Goal: Information Seeking & Learning: Find specific fact

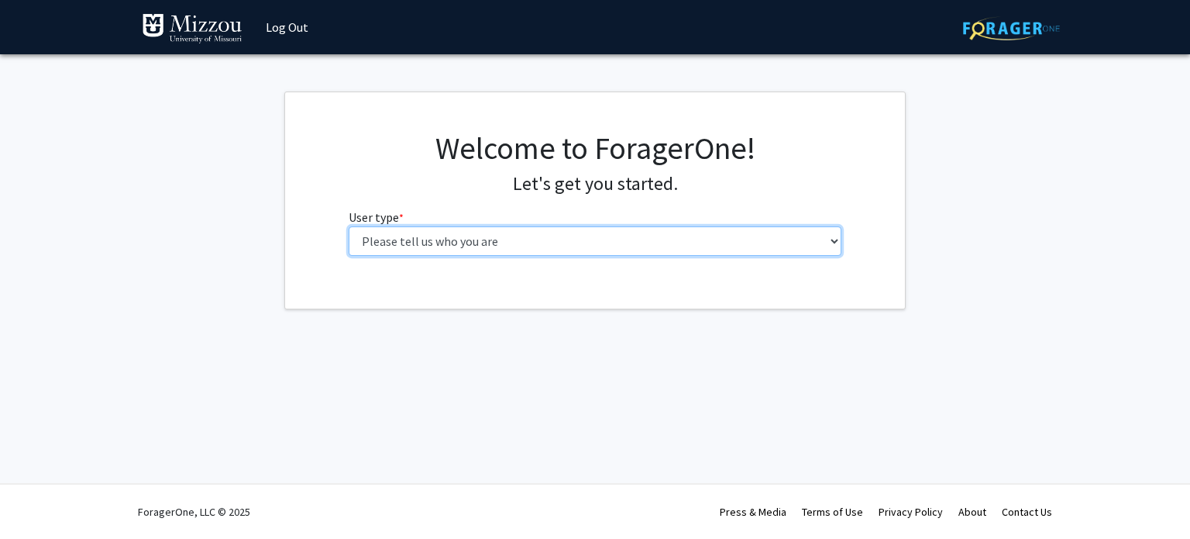
click at [660, 245] on select "Please tell us who you are Undergraduate Student Master's Student Doctoral Cand…" at bounding box center [596, 240] width 494 height 29
select select "6: adminAssistant"
click at [349, 226] on select "Please tell us who you are Undergraduate Student Master's Student Doctoral Cand…" at bounding box center [596, 240] width 494 height 29
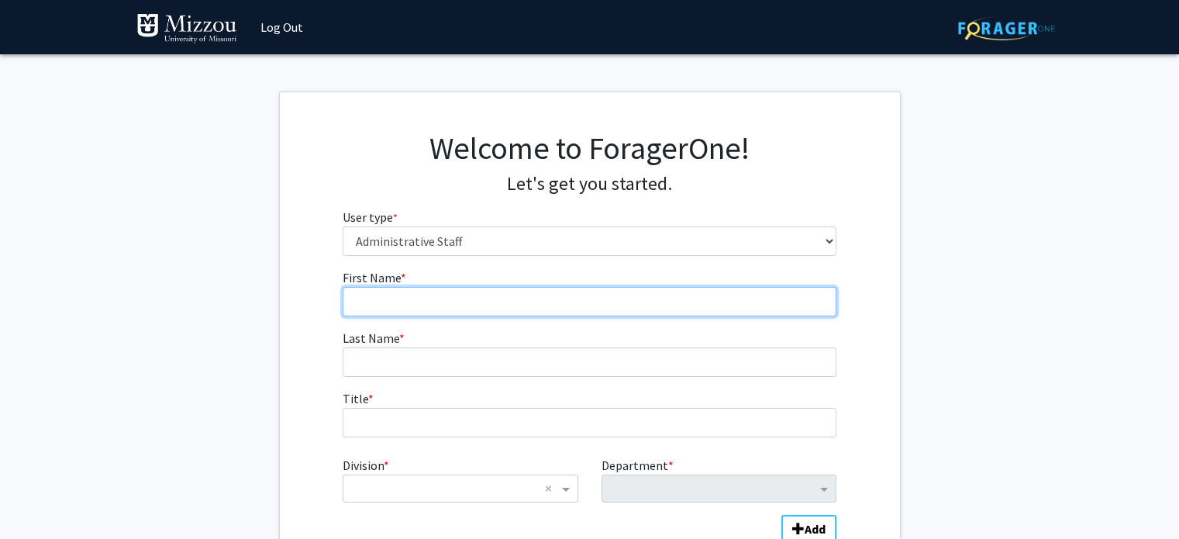
click at [601, 297] on input "First Name * required" at bounding box center [590, 301] width 494 height 29
type input "[PERSON_NAME]"
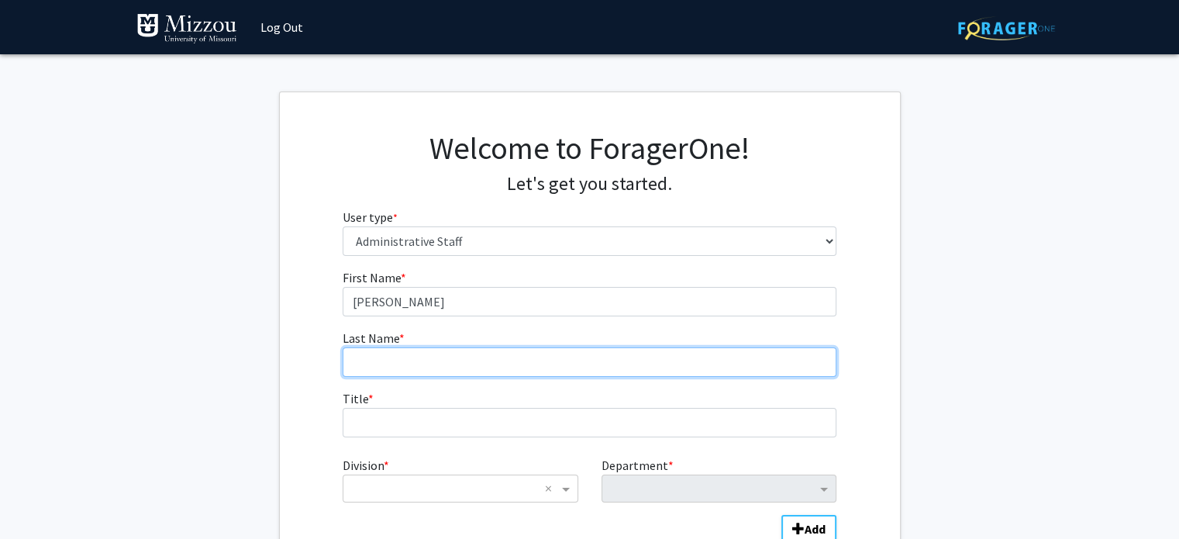
click at [462, 360] on input "Last Name * required" at bounding box center [590, 361] width 494 height 29
drag, startPoint x: 462, startPoint y: 360, endPoint x: 449, endPoint y: 392, distance: 35.1
click at [449, 392] on form "First Name * required [PERSON_NAME] Last Name * required Title * required Divis…" at bounding box center [590, 412] width 494 height 288
type input "[PERSON_NAME]"
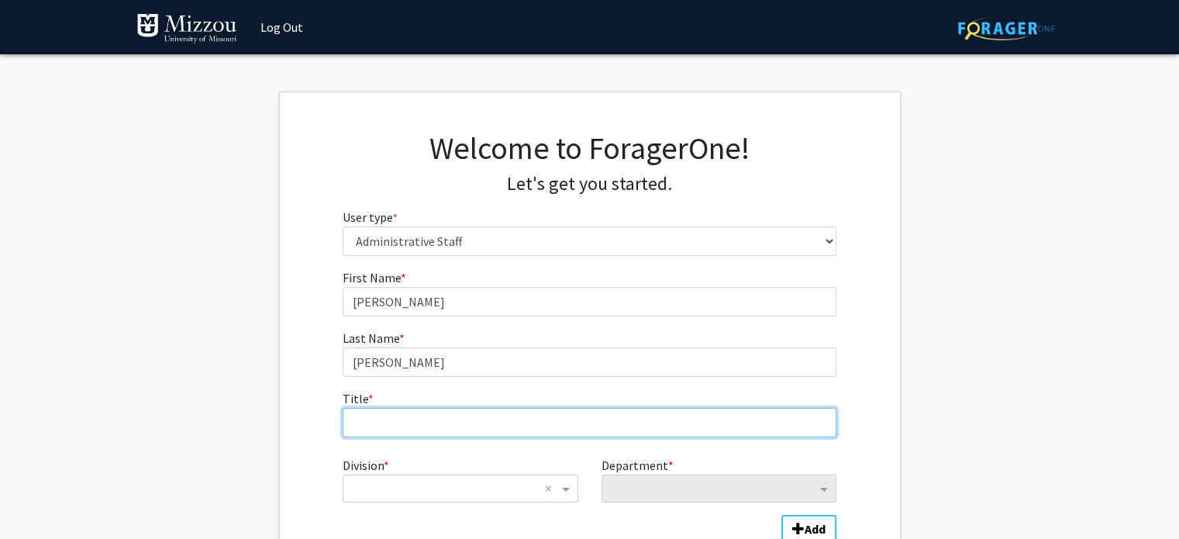
click at [480, 429] on input "Title * required" at bounding box center [590, 422] width 494 height 29
type input "Senior Academic Advisor"
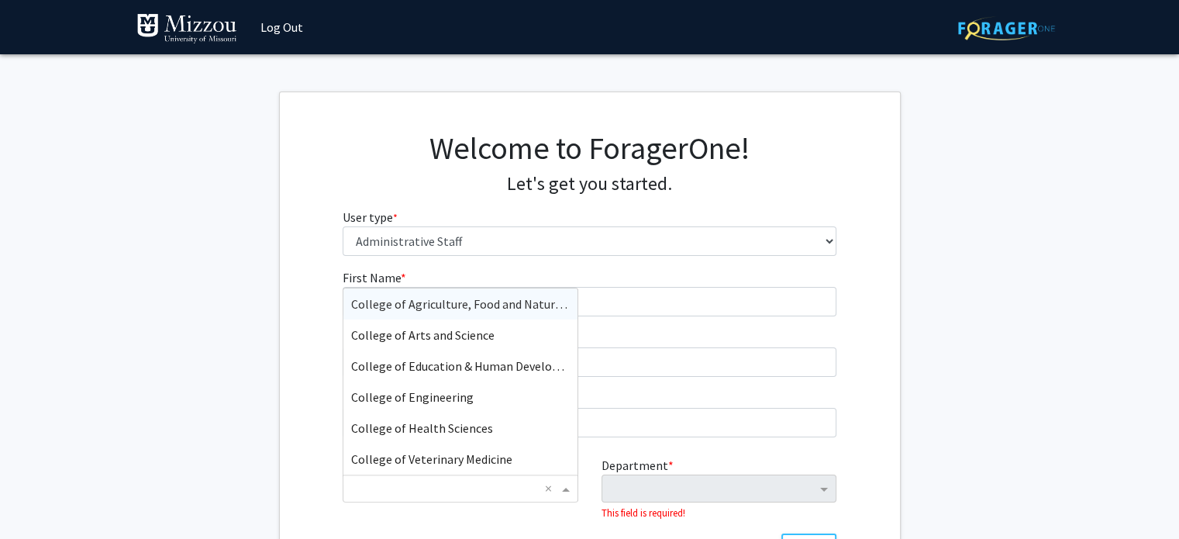
click at [470, 483] on input "Division" at bounding box center [444, 488] width 187 height 19
click at [487, 336] on span "College of Arts and Science" at bounding box center [422, 334] width 143 height 15
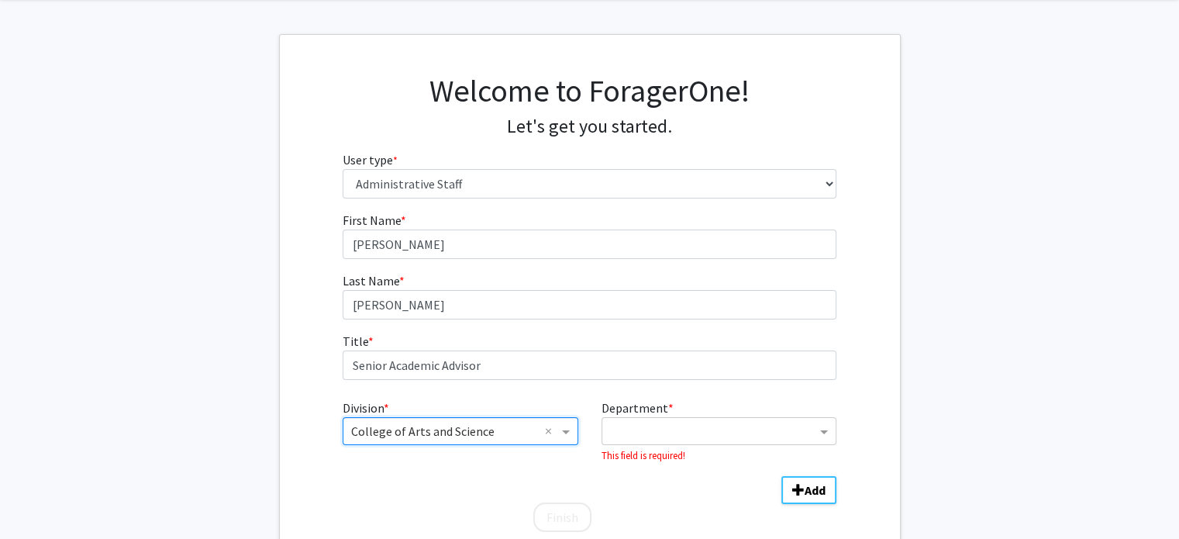
scroll to position [64, 0]
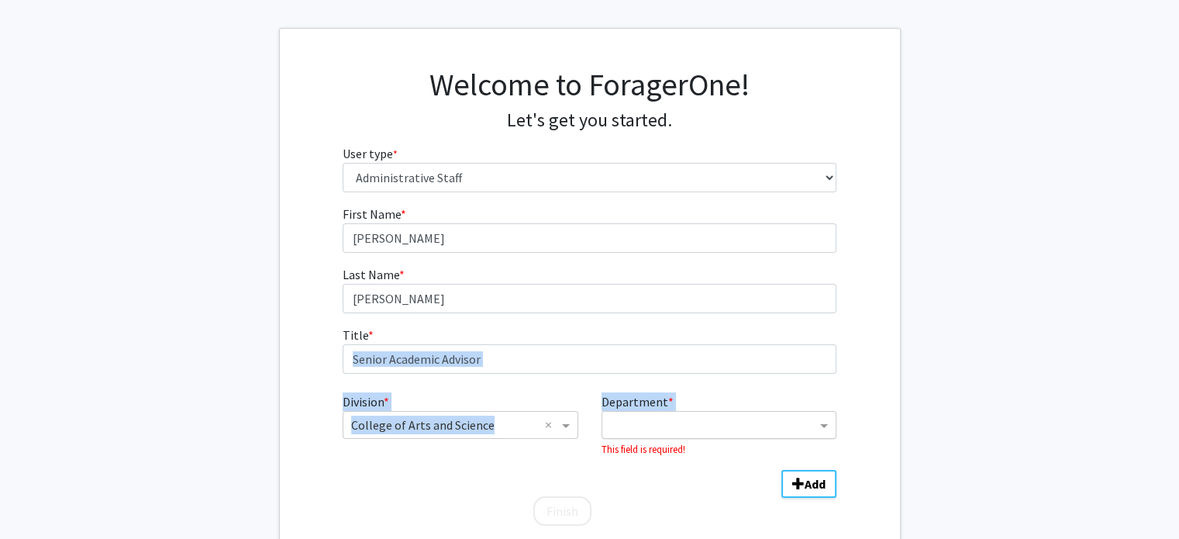
drag, startPoint x: 487, startPoint y: 336, endPoint x: 671, endPoint y: 430, distance: 207.3
click at [671, 430] on form "First Name * required [PERSON_NAME] Last Name * required [PERSON_NAME] Title * …" at bounding box center [590, 358] width 494 height 307
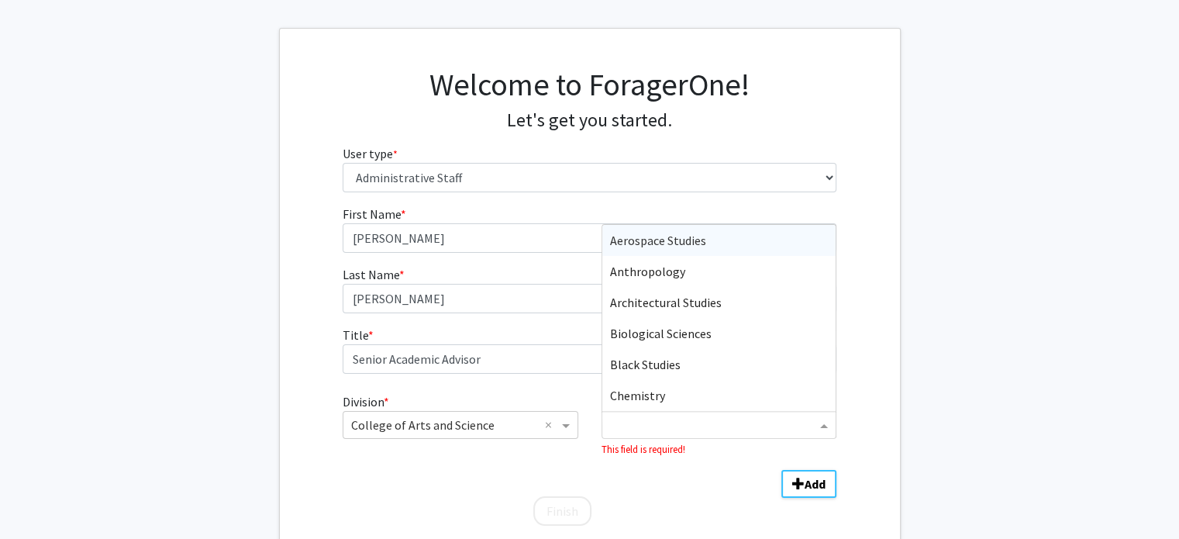
click at [671, 430] on input "Department" at bounding box center [713, 425] width 206 height 19
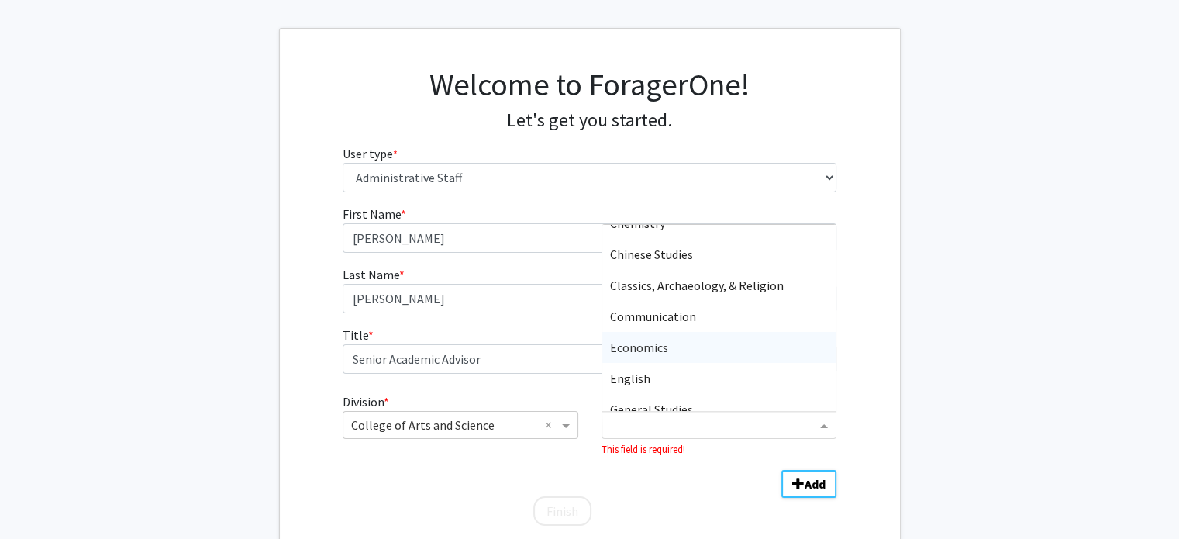
scroll to position [174, 0]
click at [678, 339] on div "Economics" at bounding box center [718, 345] width 233 height 31
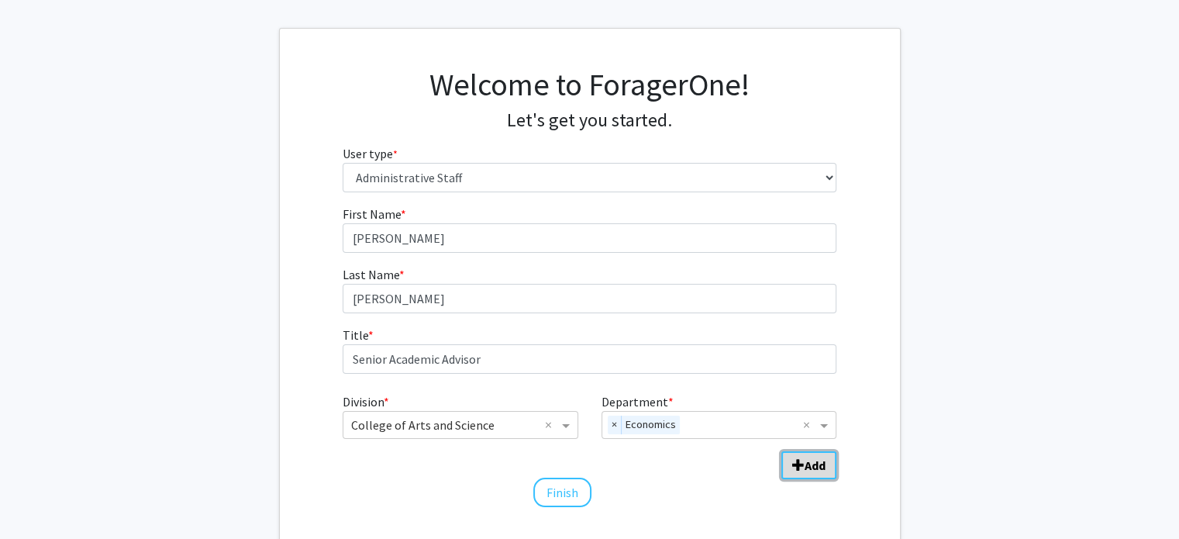
click at [813, 466] on b "Add" at bounding box center [814, 464] width 21 height 15
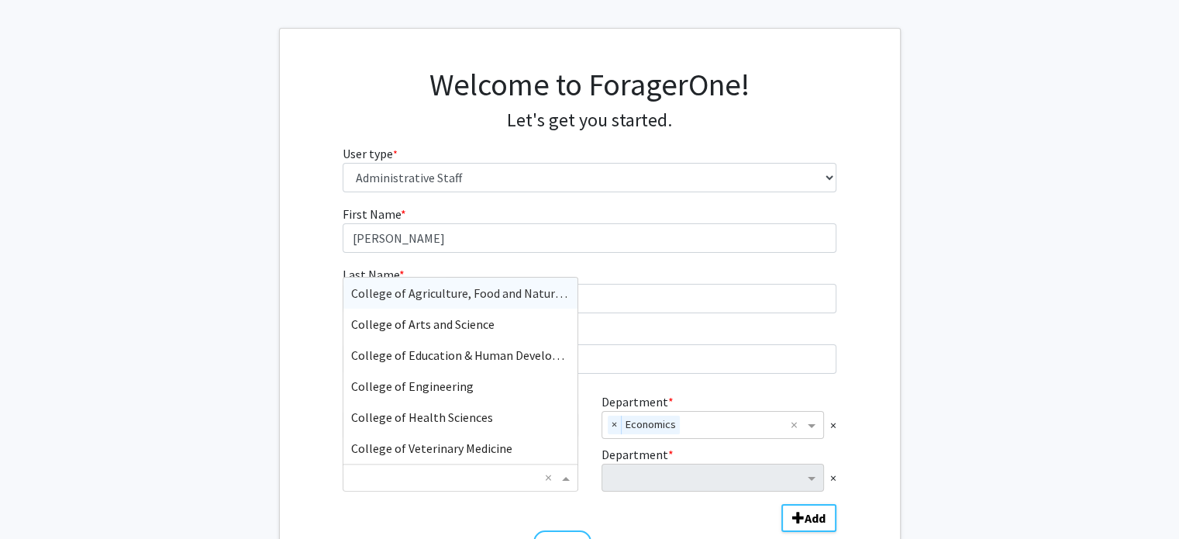
click at [565, 474] on span "Division" at bounding box center [567, 477] width 19 height 19
click at [477, 325] on span "College of Arts and Science" at bounding box center [422, 323] width 143 height 15
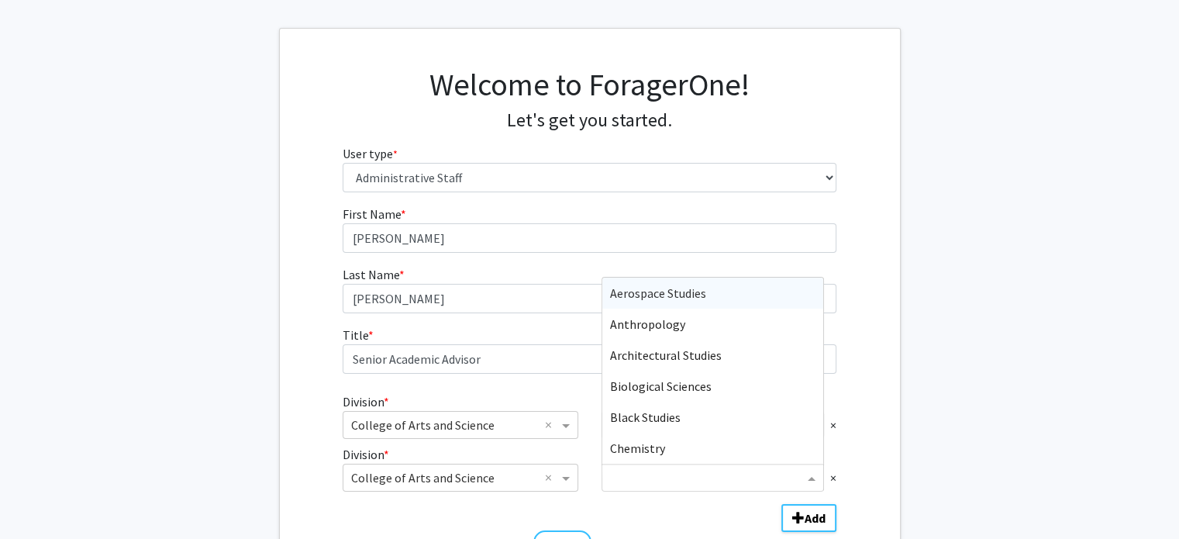
click at [744, 483] on input "Department" at bounding box center [707, 478] width 194 height 19
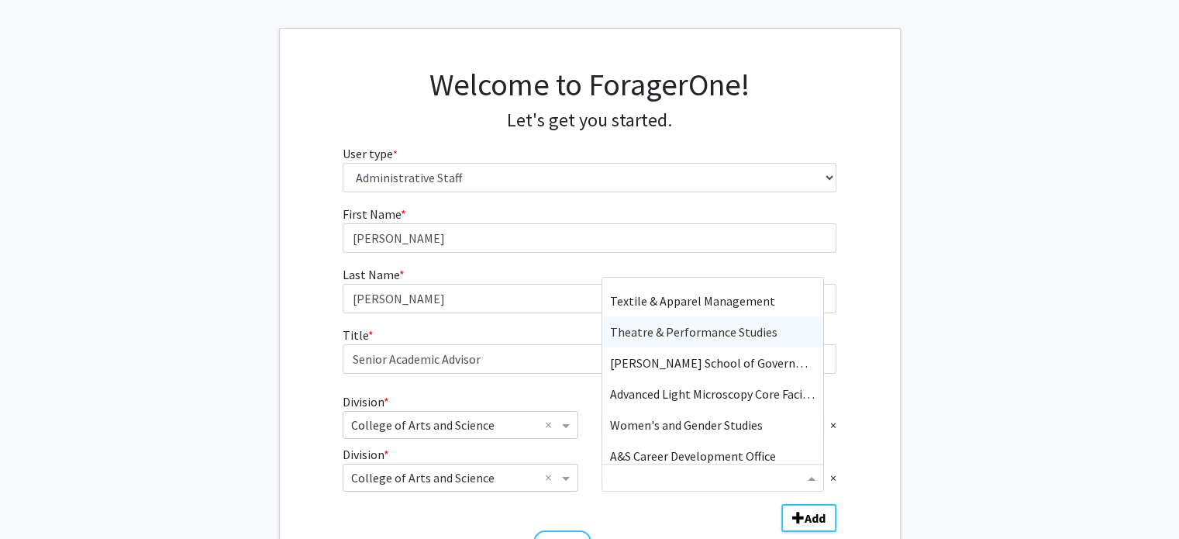
scroll to position [1017, 0]
click at [764, 353] on span "[PERSON_NAME] School of Government & Public Affairs" at bounding box center [758, 360] width 296 height 15
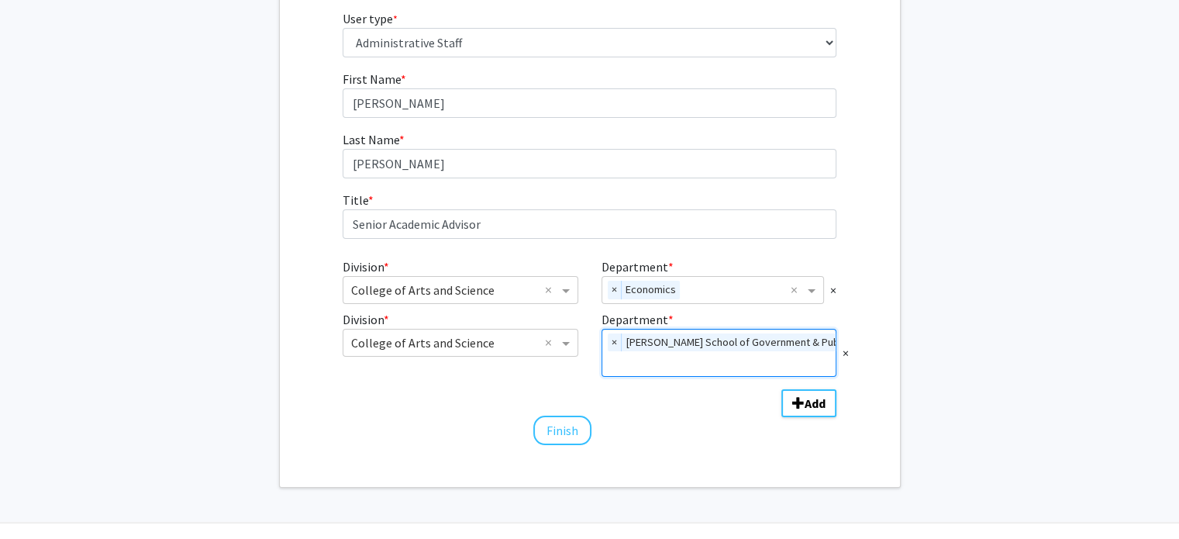
scroll to position [200, 0]
click at [562, 425] on button "Finish" at bounding box center [562, 428] width 58 height 29
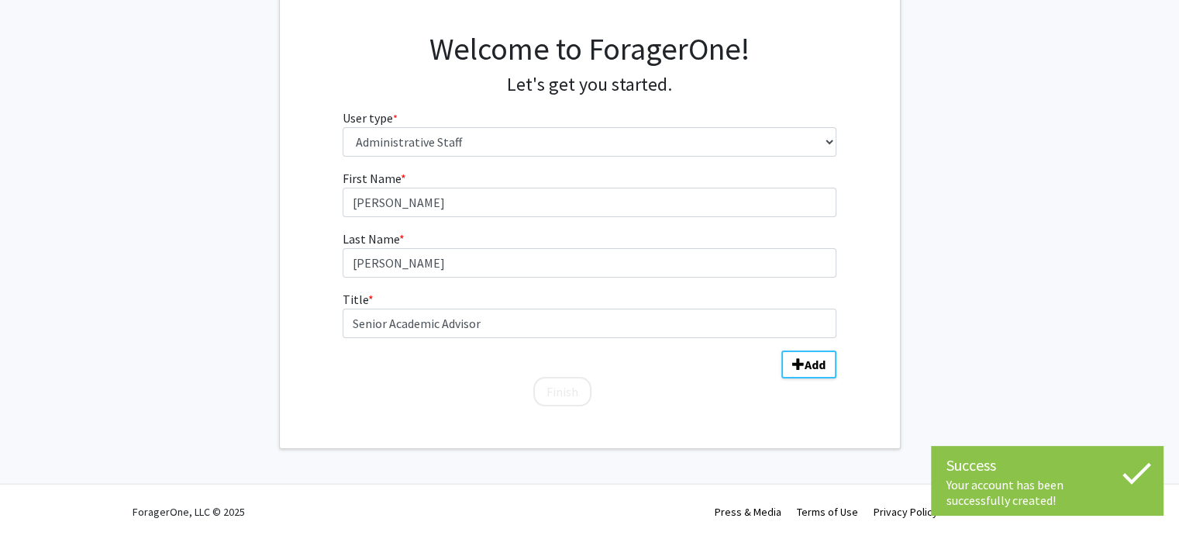
scroll to position [0, 0]
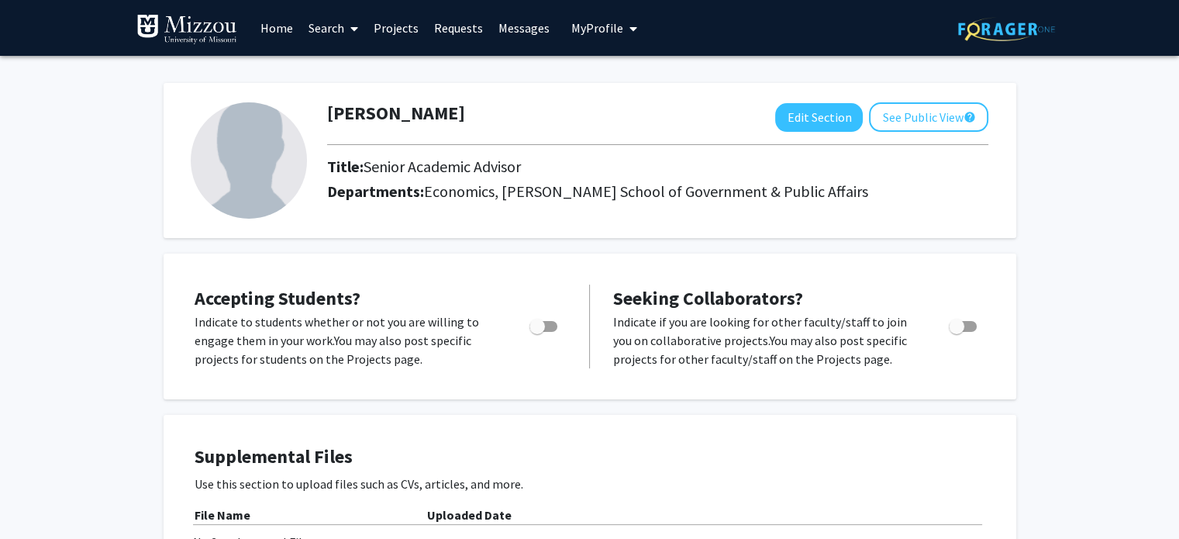
click at [281, 24] on link "Home" at bounding box center [277, 28] width 48 height 54
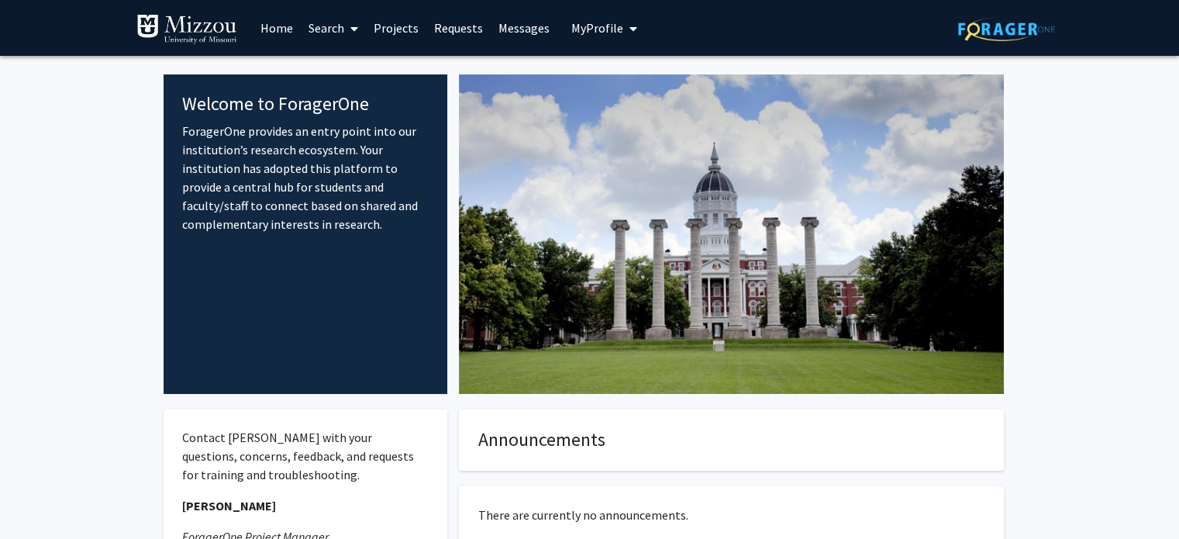
click at [330, 22] on link "Search" at bounding box center [333, 28] width 65 height 54
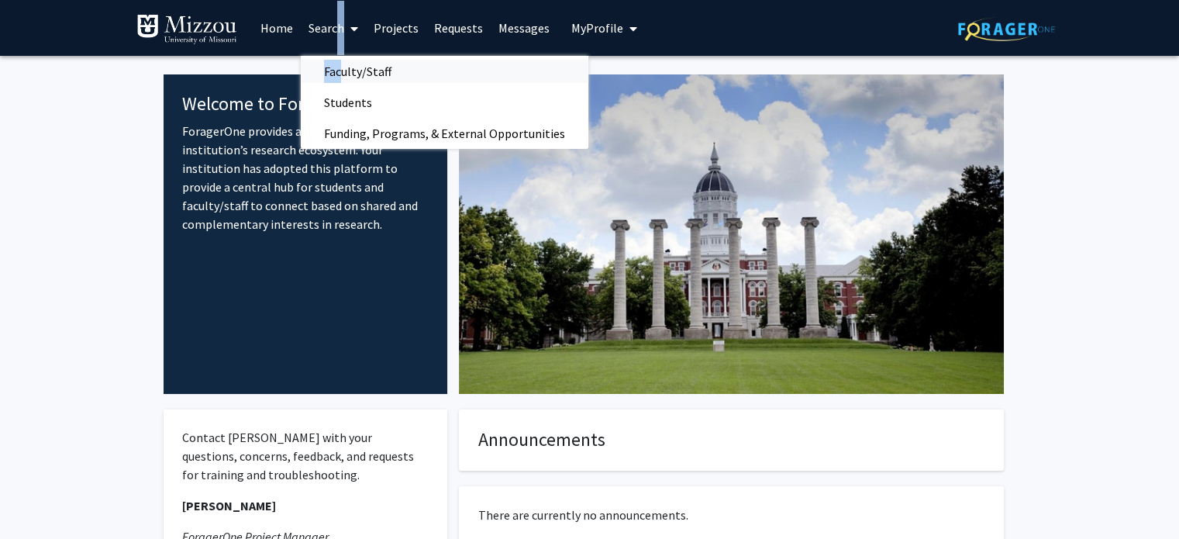
drag, startPoint x: 330, startPoint y: 22, endPoint x: 341, endPoint y: 78, distance: 56.8
click at [341, 55] on span "Search Faculty/Staff Students Funding, Programs, & External Opportunities" at bounding box center [333, 28] width 65 height 54
click at [400, 68] on span "Faculty/Staff" at bounding box center [358, 71] width 114 height 31
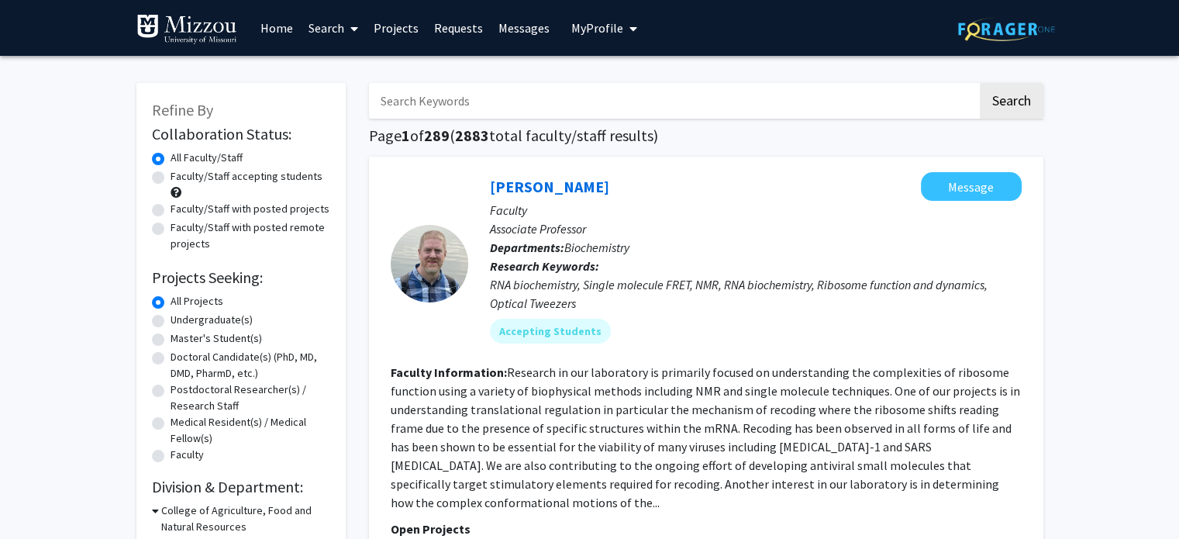
click at [493, 91] on input "Search Keywords" at bounding box center [673, 101] width 608 height 36
type input "[PERSON_NAME]"
click at [980, 83] on button "Search" at bounding box center [1012, 101] width 64 height 36
